Goal: Check status: Check status

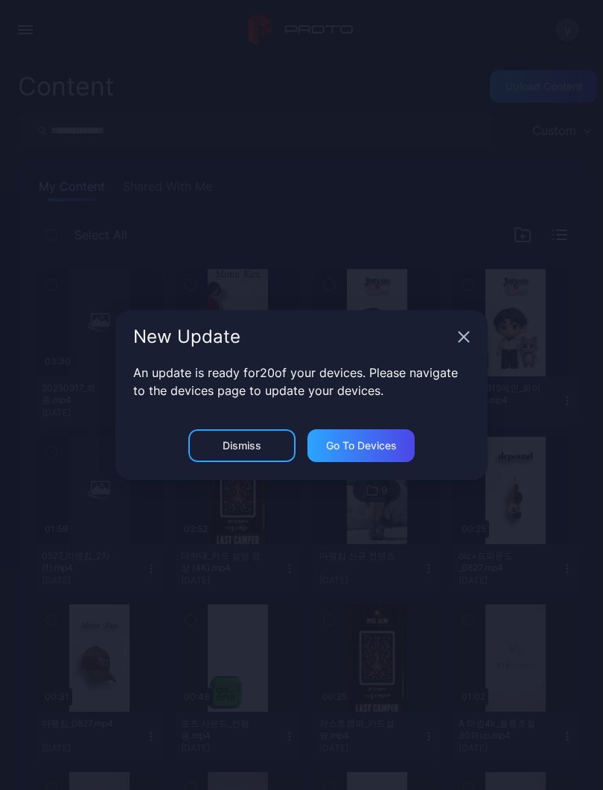
click at [460, 335] on icon "button" at bounding box center [464, 337] width 12 height 12
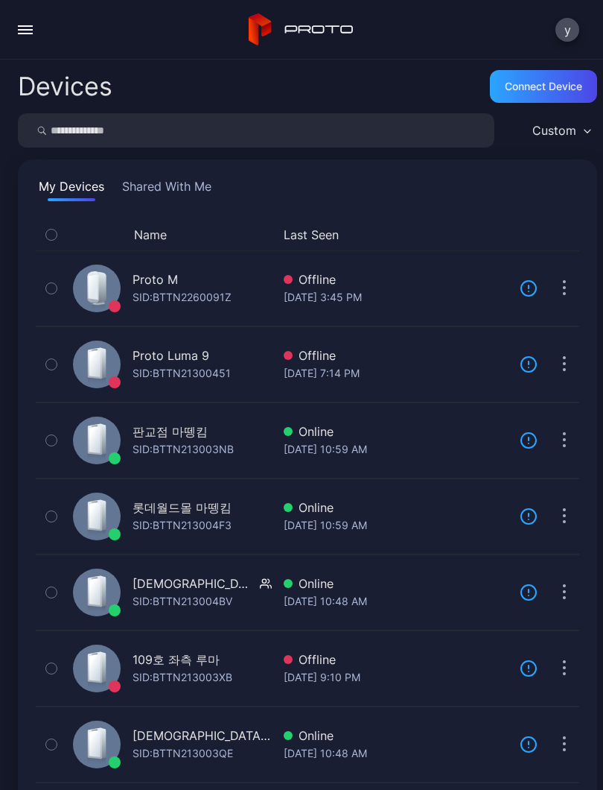
click at [19, 36] on button "button" at bounding box center [25, 30] width 30 height 30
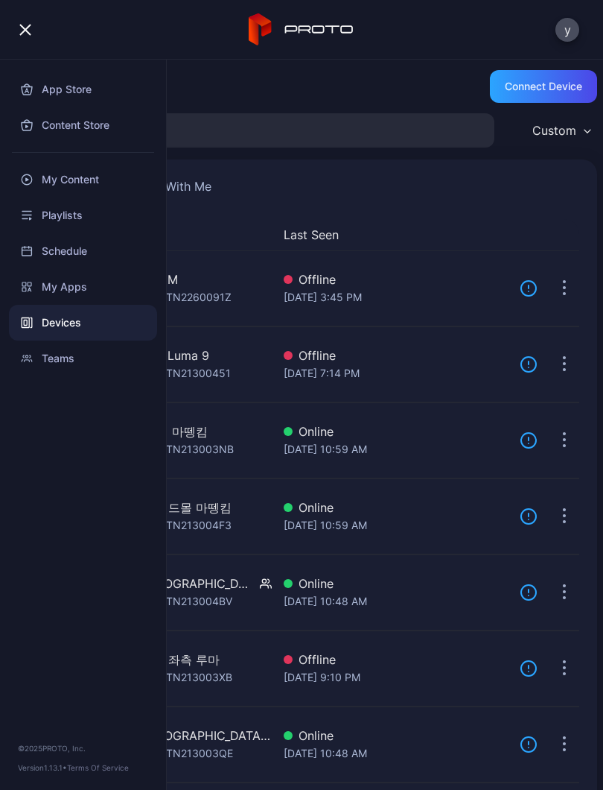
click at [275, 120] on input "search" at bounding box center [256, 130] width 477 height 34
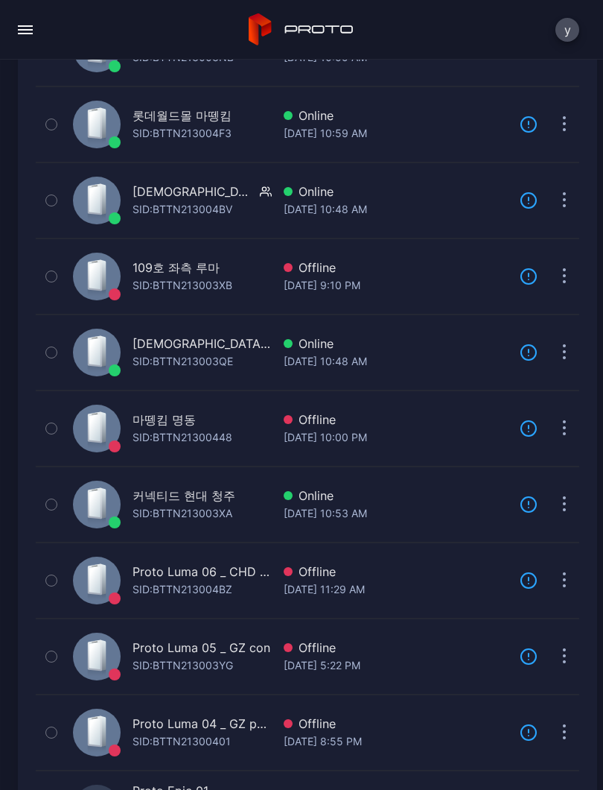
scroll to position [395, 0]
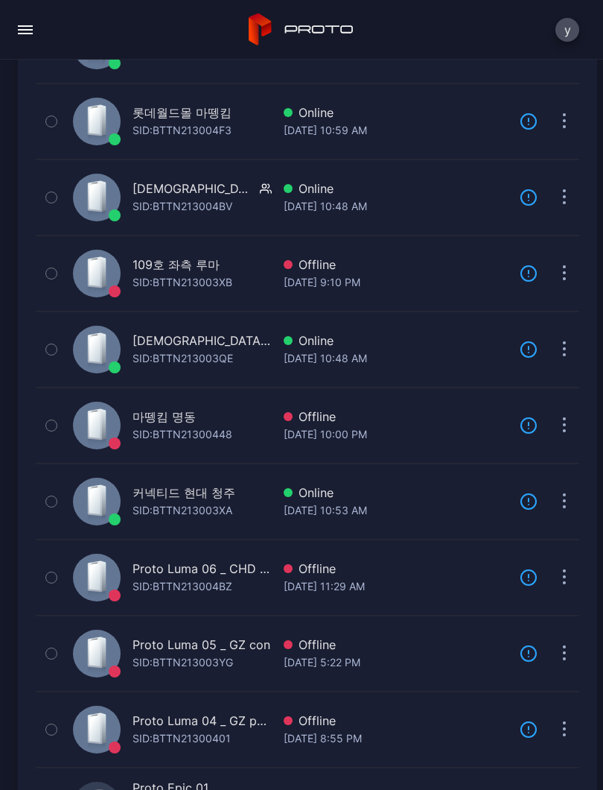
click at [334, 429] on div "[DATE] 10:00 PM" at bounding box center [396, 434] width 224 height 18
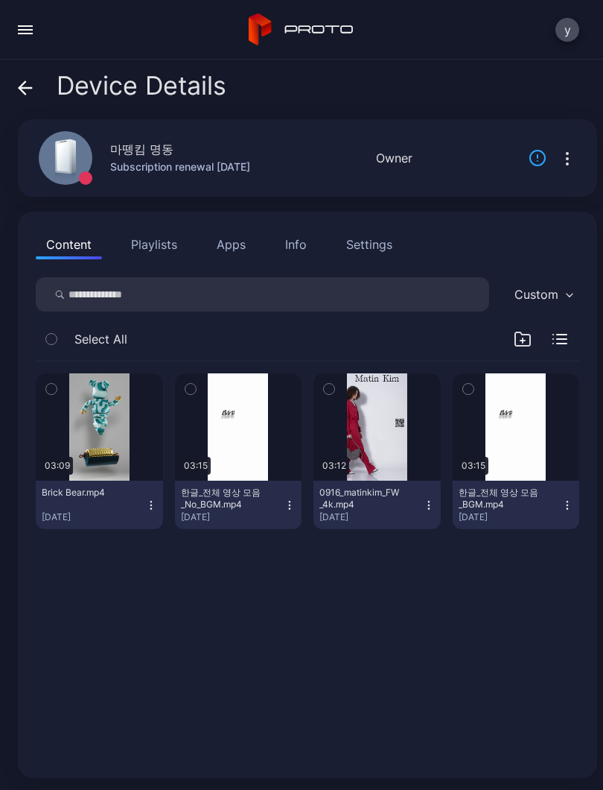
click at [39, 22] on button "button" at bounding box center [25, 30] width 30 height 30
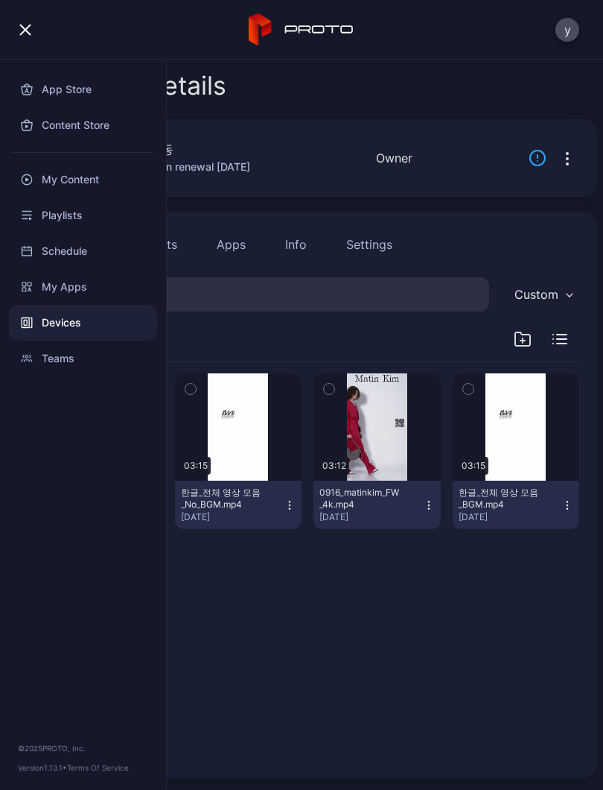
click at [77, 325] on div "Devices" at bounding box center [83, 323] width 148 height 36
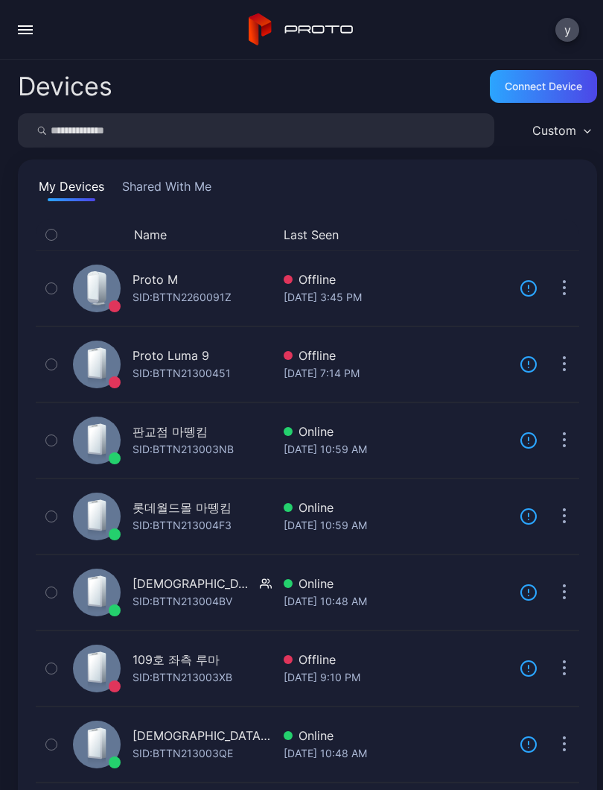
scroll to position [395, 0]
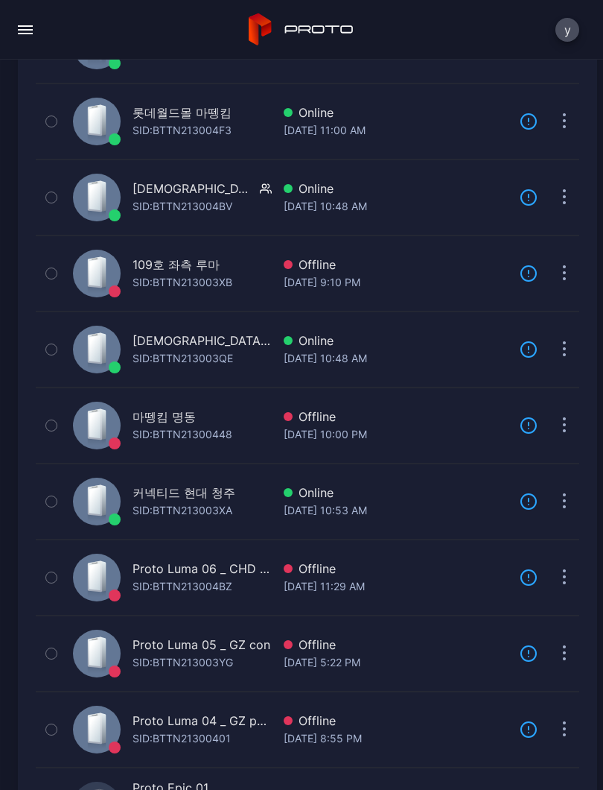
click at [361, 423] on div "Offline" at bounding box center [396, 416] width 224 height 18
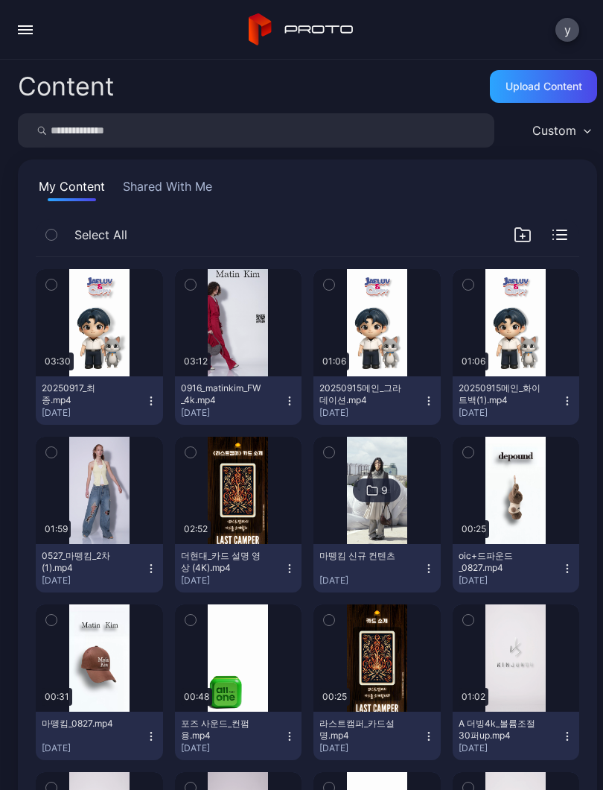
click at [19, 23] on button "button" at bounding box center [25, 30] width 30 height 30
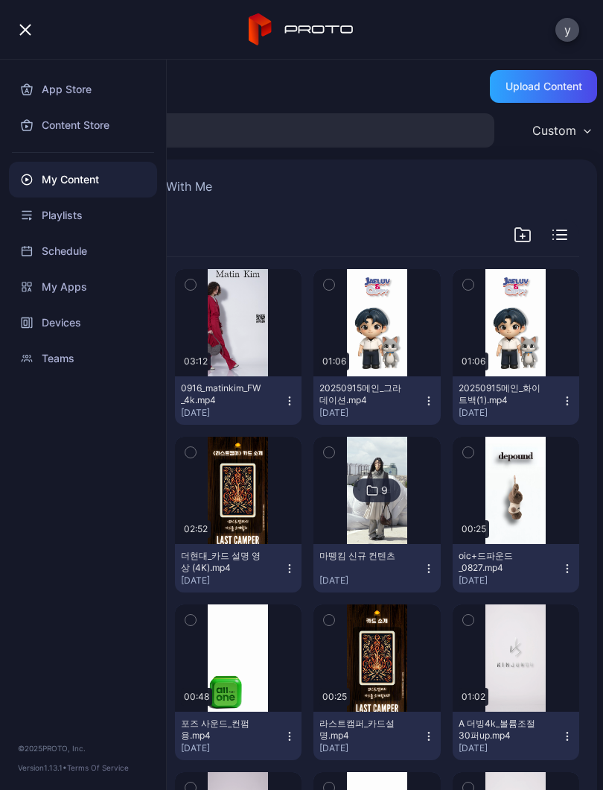
click at [72, 317] on div "Devices" at bounding box center [83, 323] width 148 height 36
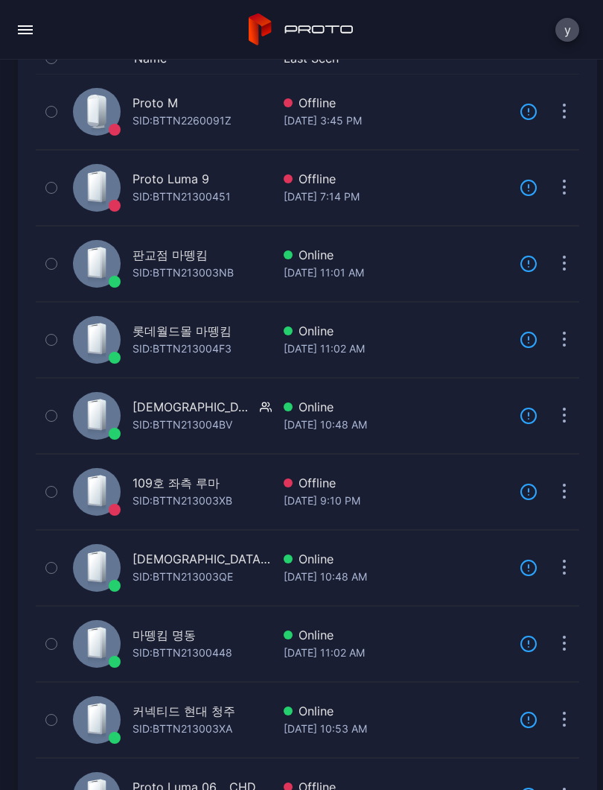
scroll to position [175, 0]
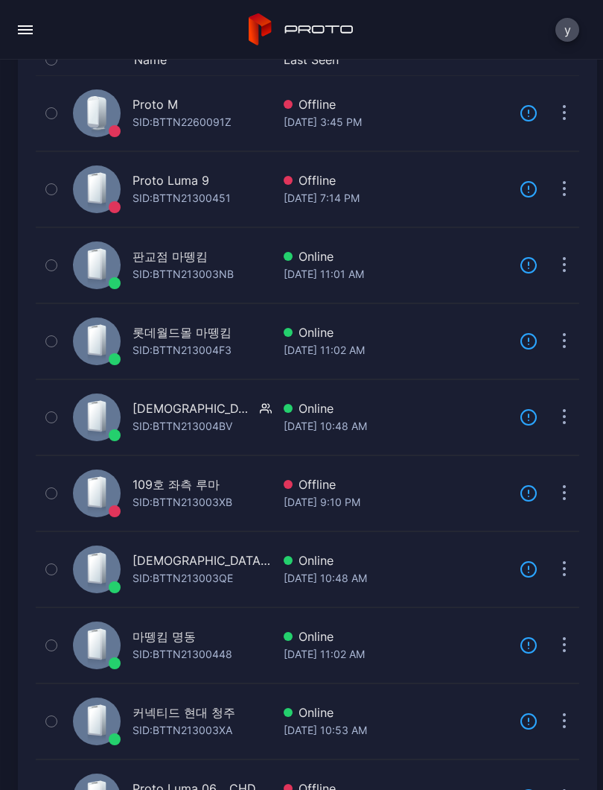
click at [342, 641] on div "Online" at bounding box center [396, 636] width 224 height 18
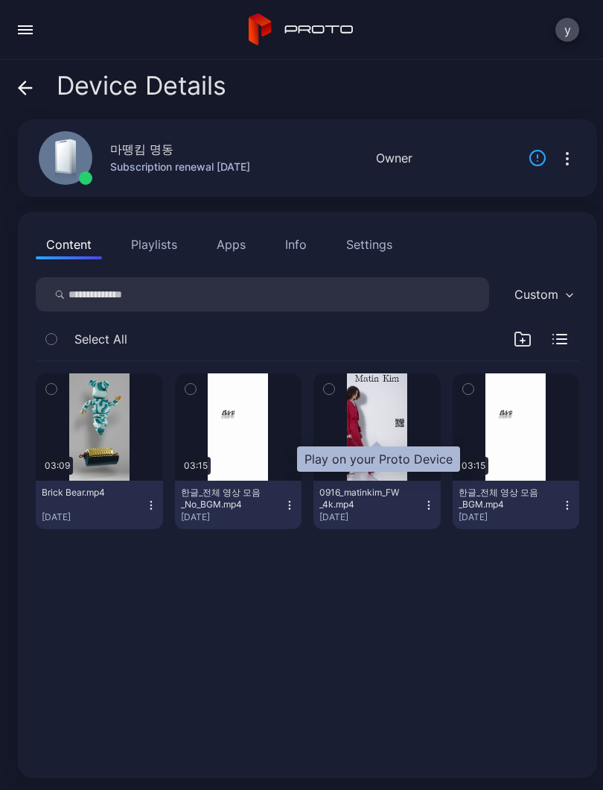
click at [0, 0] on div "button" at bounding box center [0, 0] width 0 height 0
